Goal: Navigation & Orientation: Find specific page/section

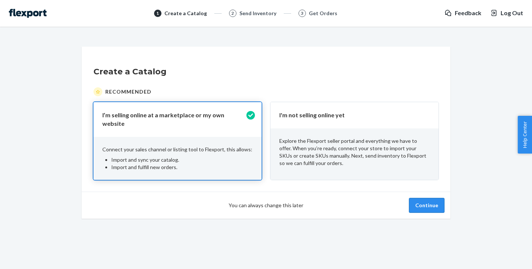
click at [430, 206] on button "Continue" at bounding box center [426, 205] width 35 height 15
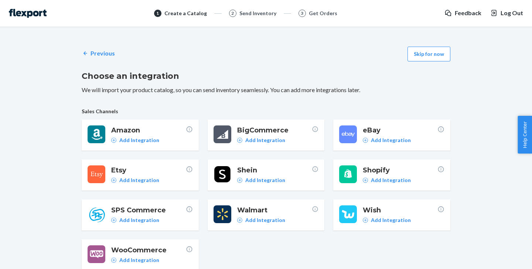
drag, startPoint x: 431, startPoint y: 65, endPoint x: 431, endPoint y: 59, distance: 5.5
click at [431, 65] on div "Previous Skip for now Choose an integration We will import your product catalog…" at bounding box center [266, 270] width 369 height 457
click at [432, 58] on button "Skip for now" at bounding box center [429, 54] width 43 height 15
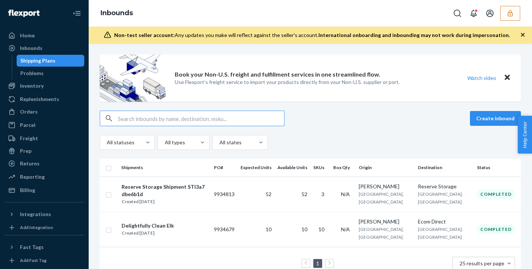
click at [503, 16] on div "Home Inbounds Shipping Plans Problems Inventory Products Replenishments Orders …" at bounding box center [266, 134] width 532 height 269
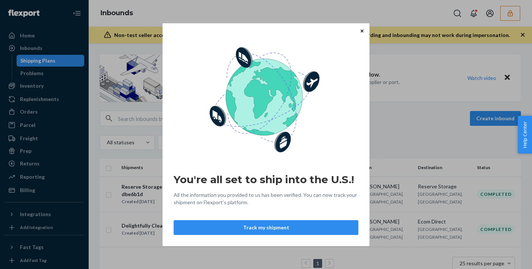
click at [360, 29] on button "Close" at bounding box center [361, 31] width 7 height 8
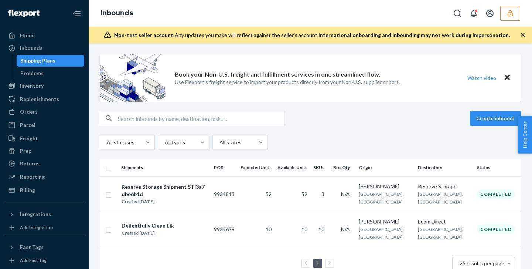
click at [514, 11] on button "button" at bounding box center [510, 13] width 20 height 15
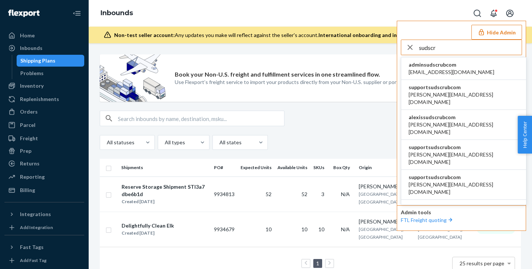
type input "sudscr"
click at [448, 93] on span "[PERSON_NAME][EMAIL_ADDRESS][DOMAIN_NAME]" at bounding box center [464, 98] width 110 height 15
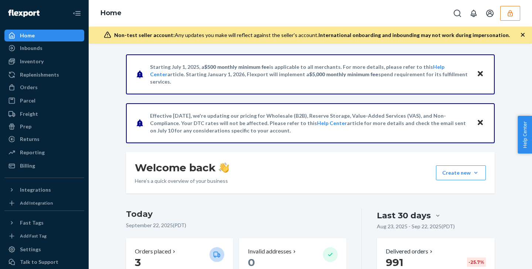
click at [522, 33] on icon "button" at bounding box center [523, 35] width 4 height 4
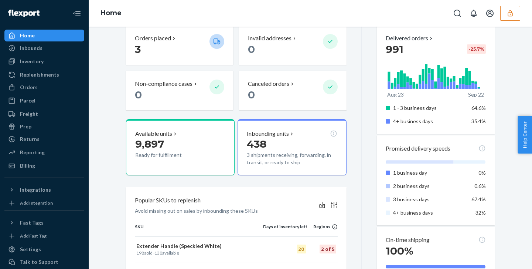
scroll to position [126, 0]
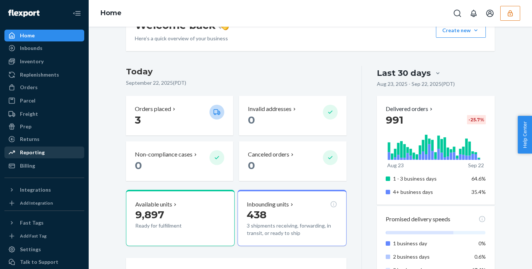
click at [29, 150] on div "Reporting" at bounding box center [32, 152] width 25 height 7
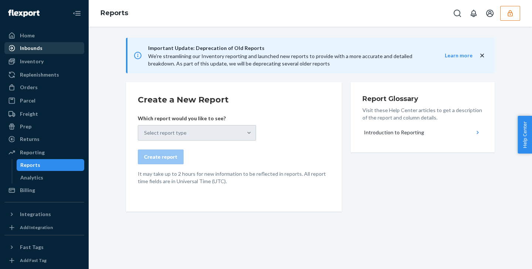
click at [32, 48] on div "Inbounds" at bounding box center [31, 47] width 23 height 7
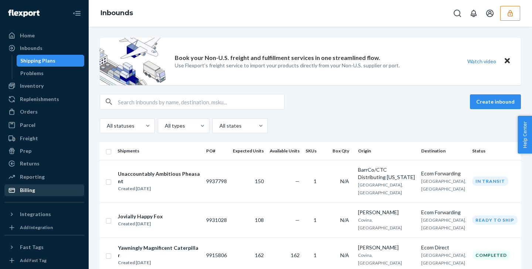
click at [30, 189] on div "Billing" at bounding box center [27, 189] width 15 height 7
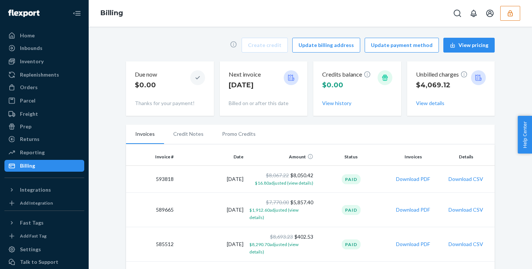
click at [513, 12] on icon "button" at bounding box center [510, 13] width 7 height 7
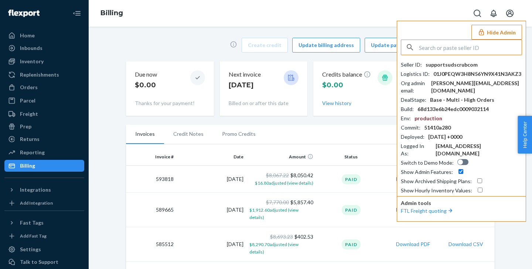
click at [197, 55] on div "Create credit Update billing address Update payment method View pricing Due now…" at bounding box center [310, 76] width 369 height 87
click at [510, 31] on button "Hide Admin" at bounding box center [497, 32] width 51 height 15
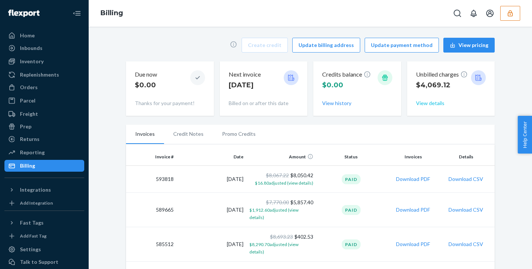
click at [435, 105] on button "View details" at bounding box center [430, 102] width 28 height 7
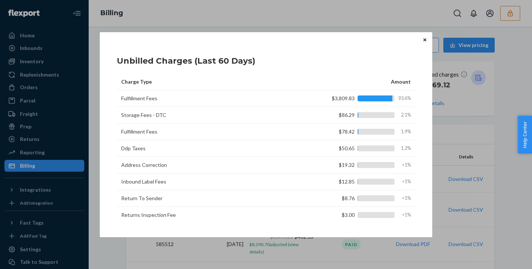
click at [423, 40] on button "Close" at bounding box center [424, 40] width 7 height 8
